Goal: Ask a question: Seek information or help from site administrators or community

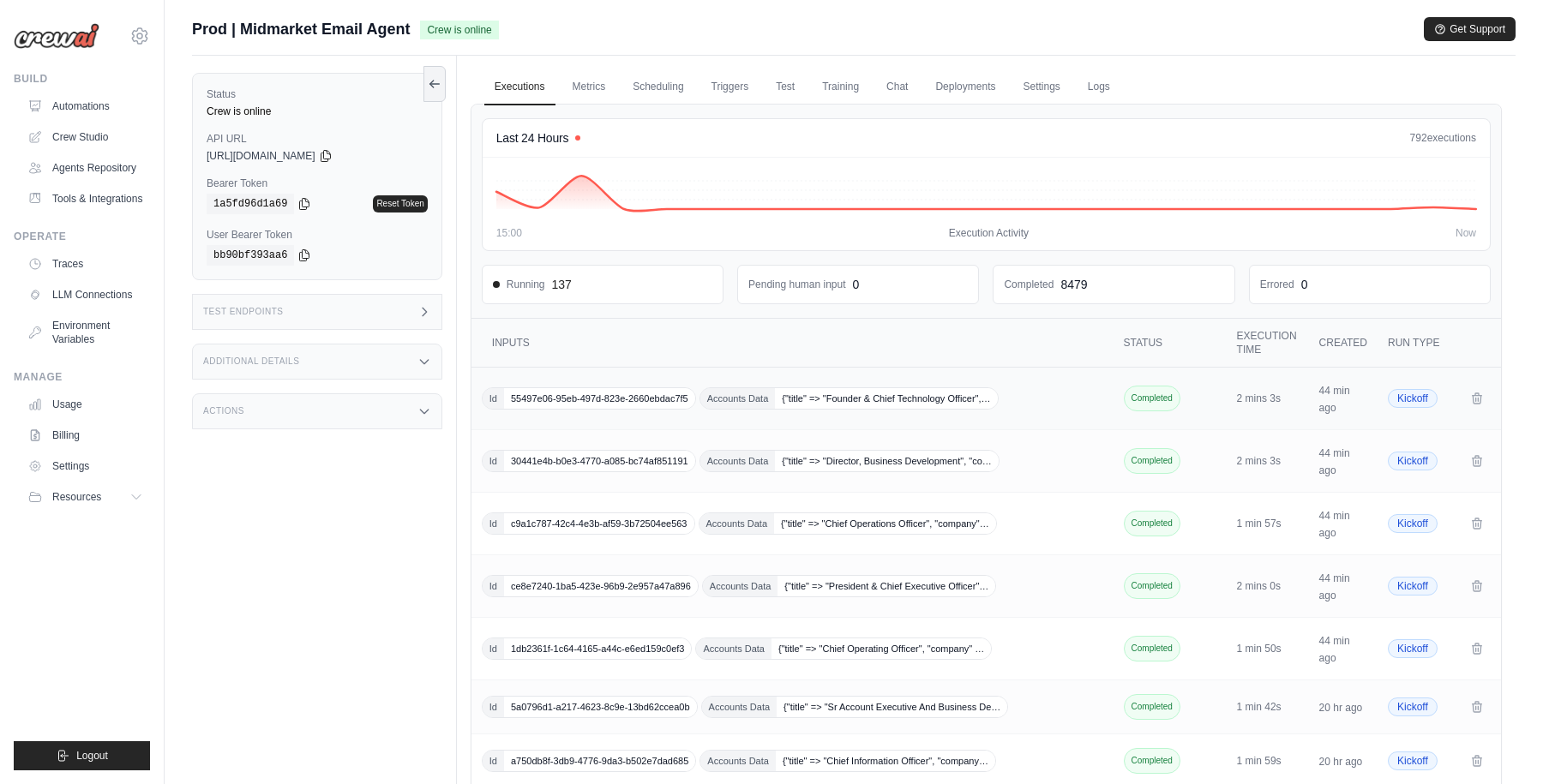
click at [1023, 388] on div "Id 55497e06-95eb-497d-823e-2660ebdac7f5 Accounts Data {"title" => "Founder & Ch…" at bounding box center [793, 399] width 624 height 22
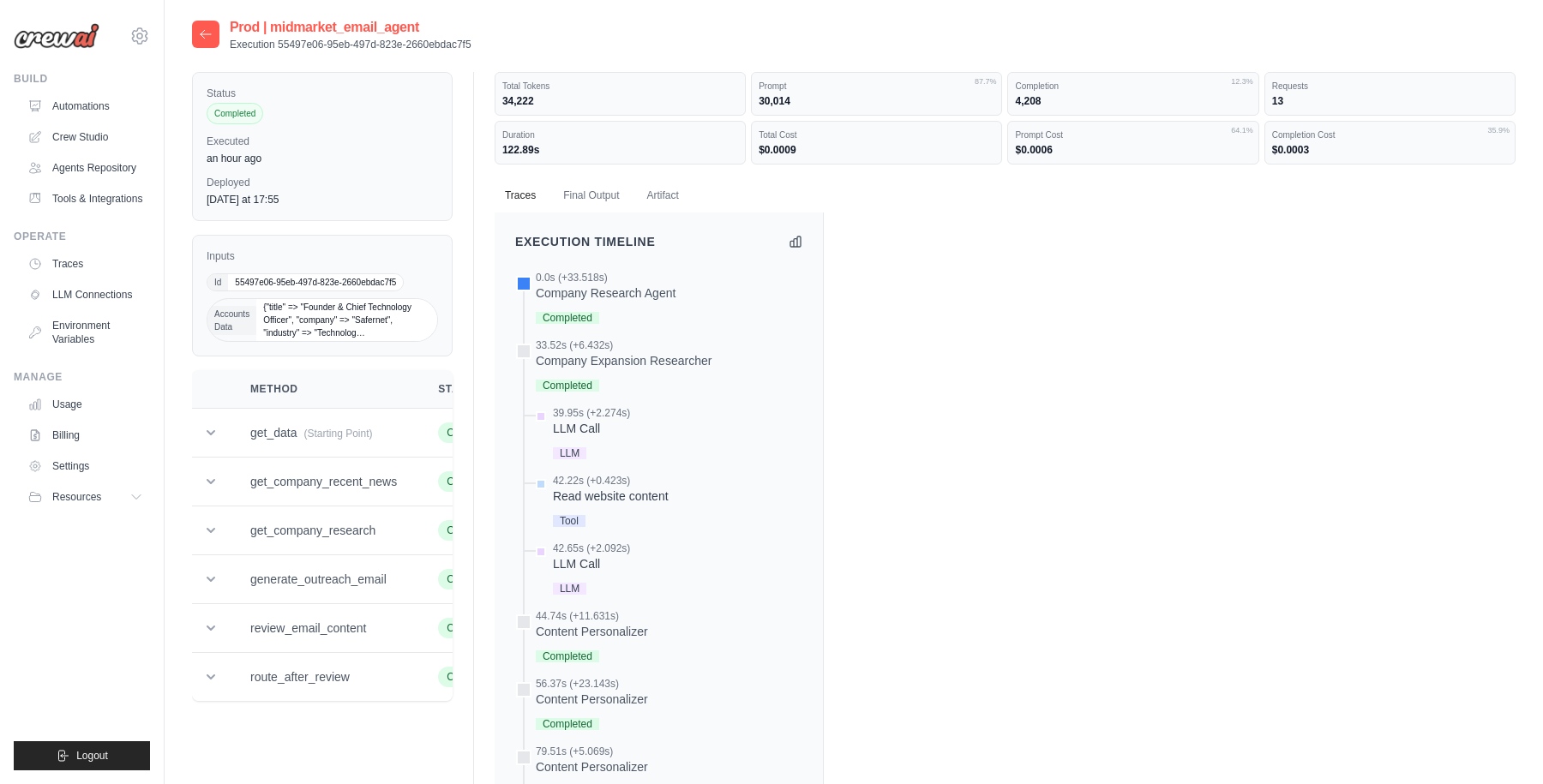
click at [210, 32] on icon at bounding box center [205, 34] width 14 height 14
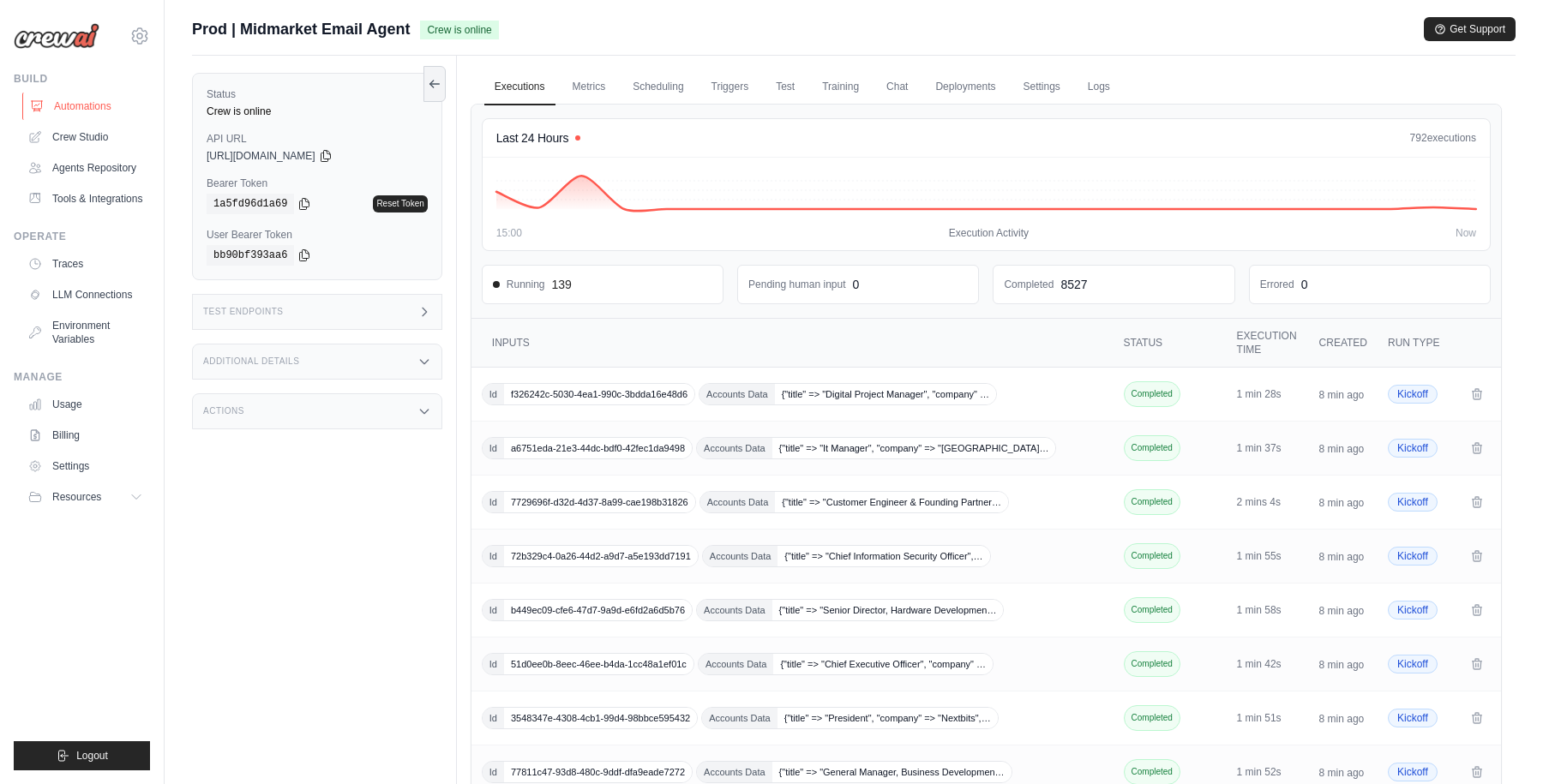
click at [84, 103] on link "Automations" at bounding box center [86, 107] width 129 height 28
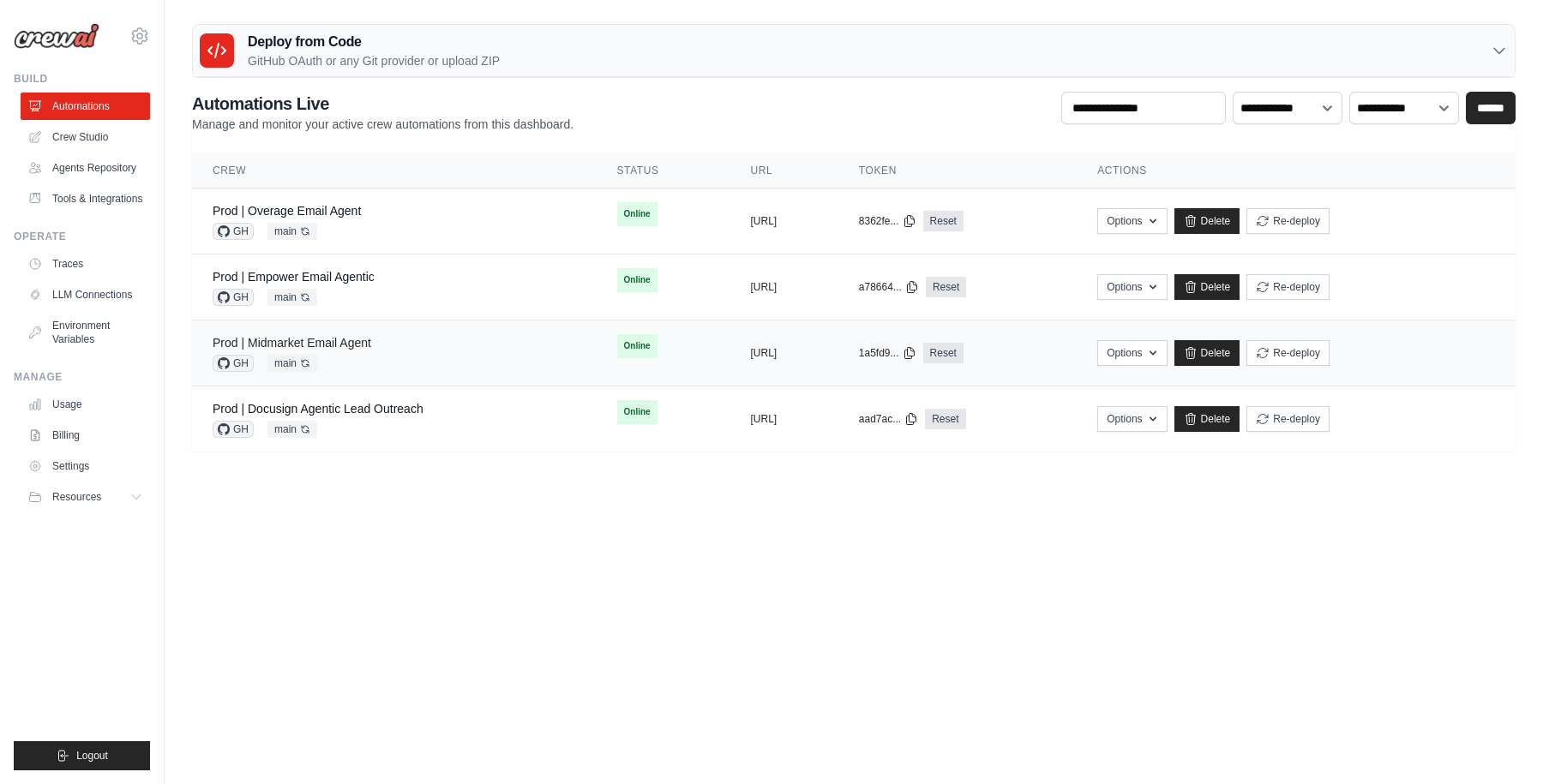
click at [326, 341] on link "Prod | Midmarket Email Agent" at bounding box center [291, 342] width 159 height 14
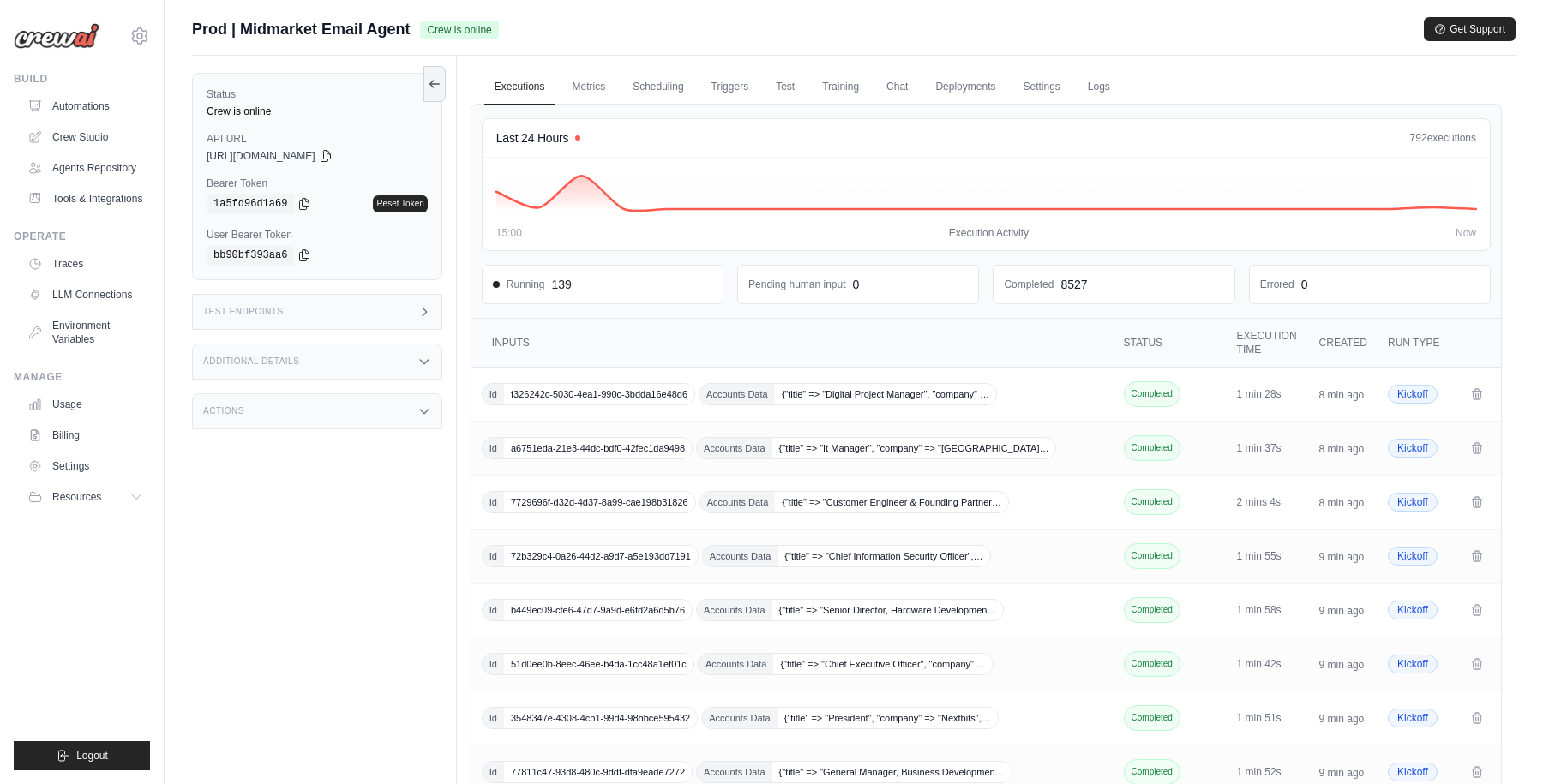
click at [456, 297] on div "Status Crew is online API URL copied https://midmarket-email-agent-0bcea3b1-b64…" at bounding box center [324, 447] width 264 height 784
click at [388, 516] on div "Status Crew is online API URL copied https://midmarket-email-agent-0bcea3b1-b64…" at bounding box center [324, 447] width 264 height 784
click at [1025, 39] on div "Prod | Midmarket Email Agent Crew is online Get Support" at bounding box center [854, 29] width 1323 height 24
click at [1017, 3] on main "Submit a support request Describe your issue or question * Please be specific a…" at bounding box center [854, 495] width 1379 height 991
click at [966, 6] on main "Submit a support request Describe your issue or question * Please be specific a…" at bounding box center [854, 495] width 1379 height 991
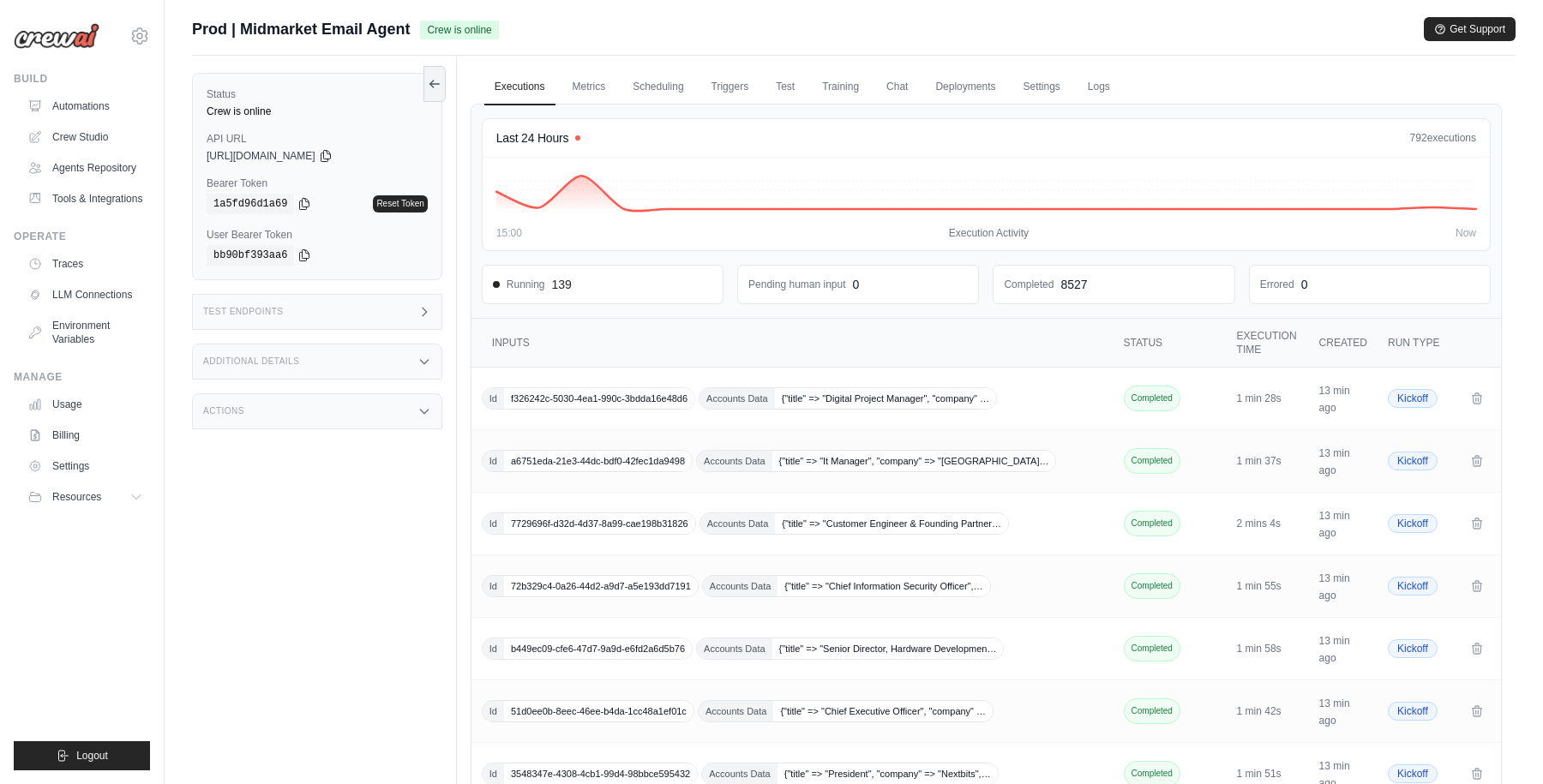
click at [965, 22] on div "Prod | Midmarket Email Agent Crew is online Get Support" at bounding box center [854, 29] width 1323 height 24
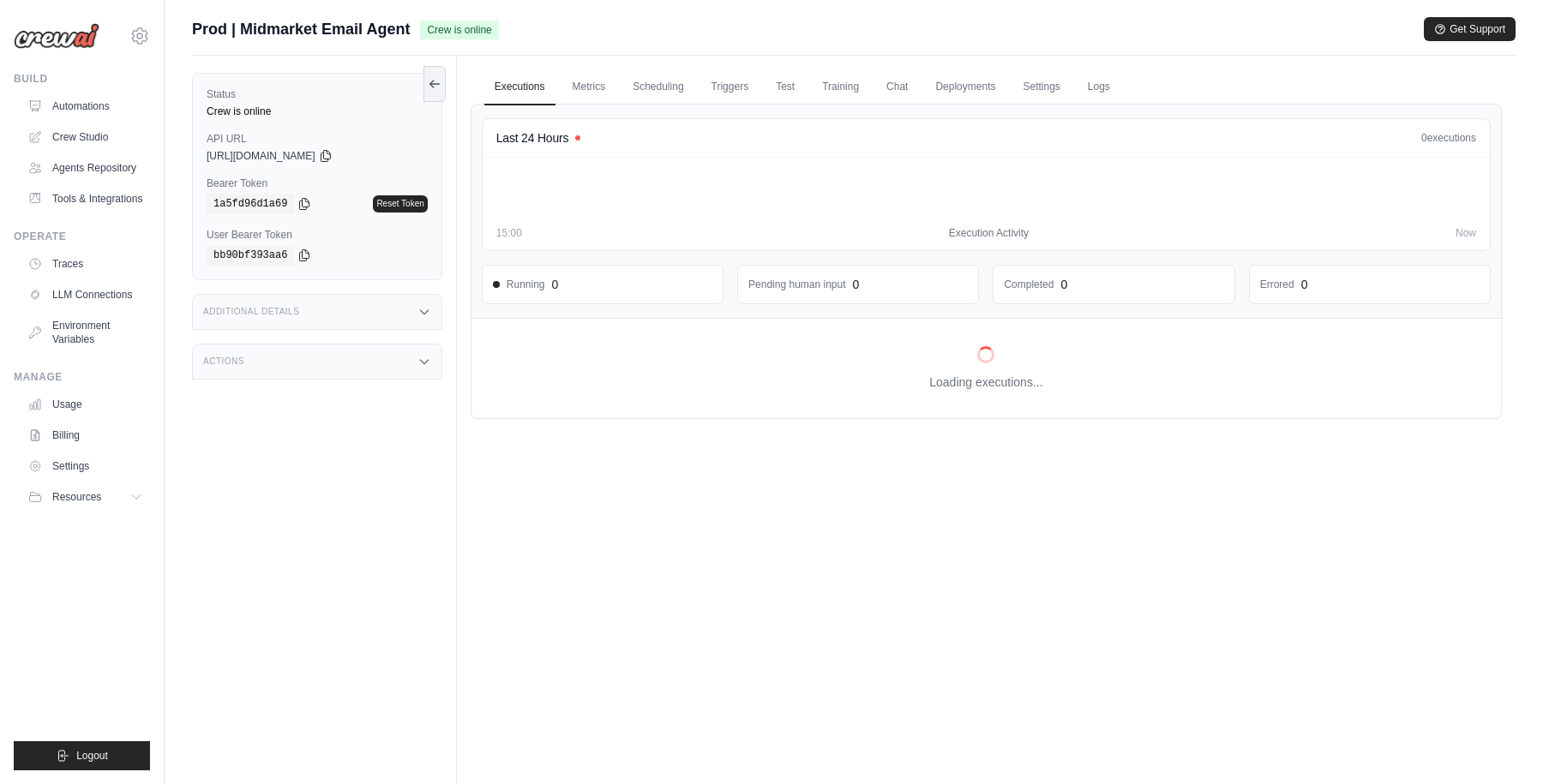
click at [647, 25] on div "Prod | Midmarket Email Agent Crew is online Get Support" at bounding box center [854, 29] width 1323 height 24
click at [857, 13] on main "Submit a support request Describe your issue or question * Please be specific a…" at bounding box center [854, 429] width 1379 height 857
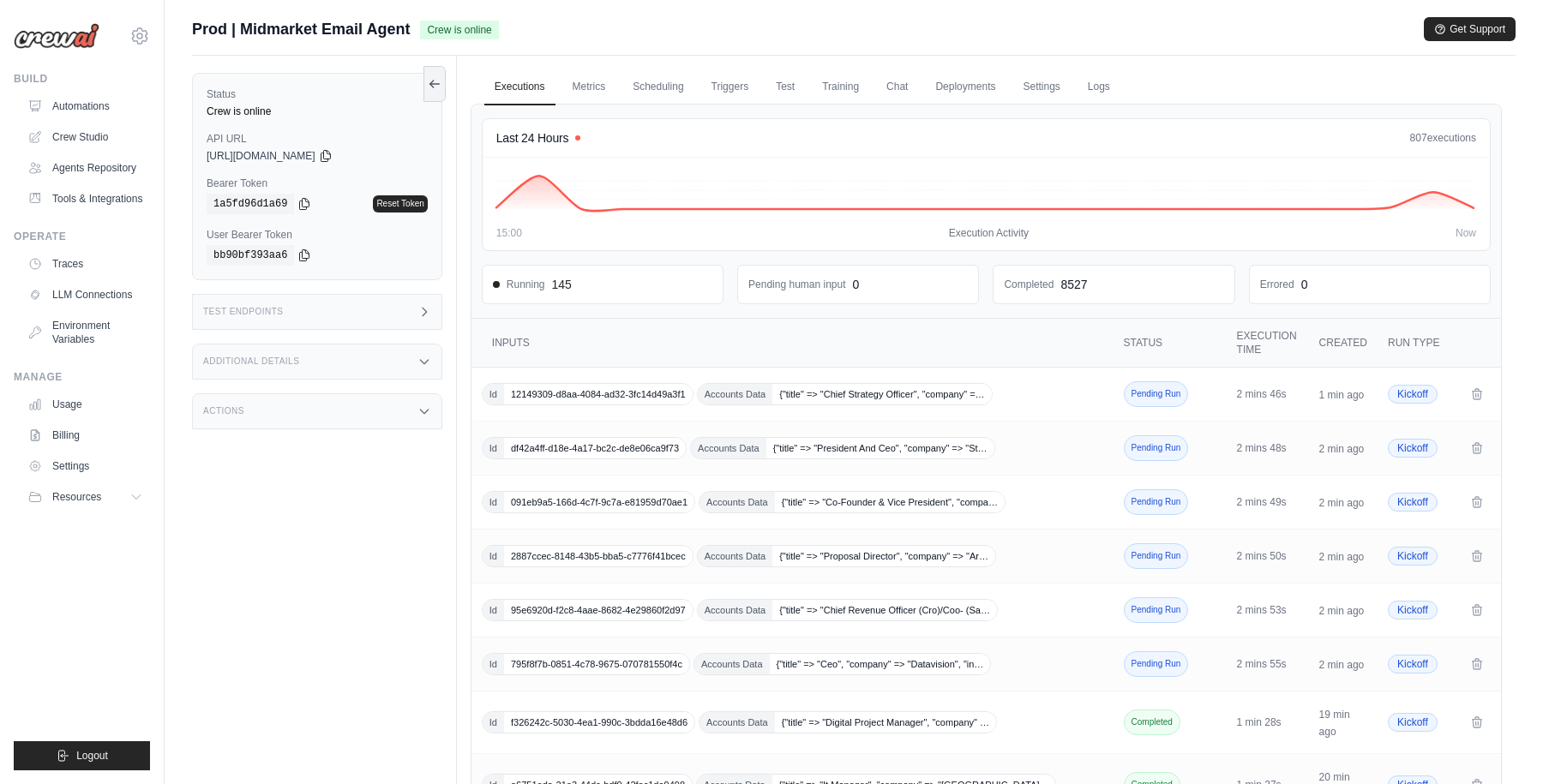
click at [939, 32] on div "Prod | Midmarket Email Agent Crew is online Get Support" at bounding box center [854, 29] width 1323 height 24
